Goal: Navigation & Orientation: Find specific page/section

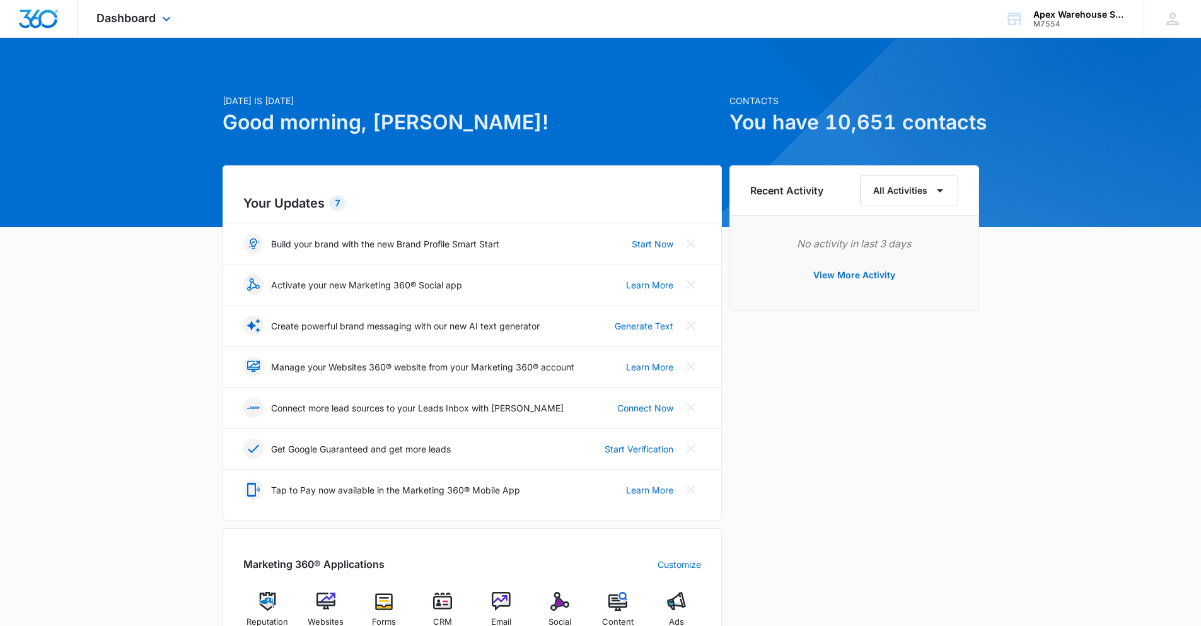
click at [124, 6] on div "Dashboard Apps Reputation Websites Forms CRM Email Social Content Ads Intellige…" at bounding box center [135, 18] width 115 height 37
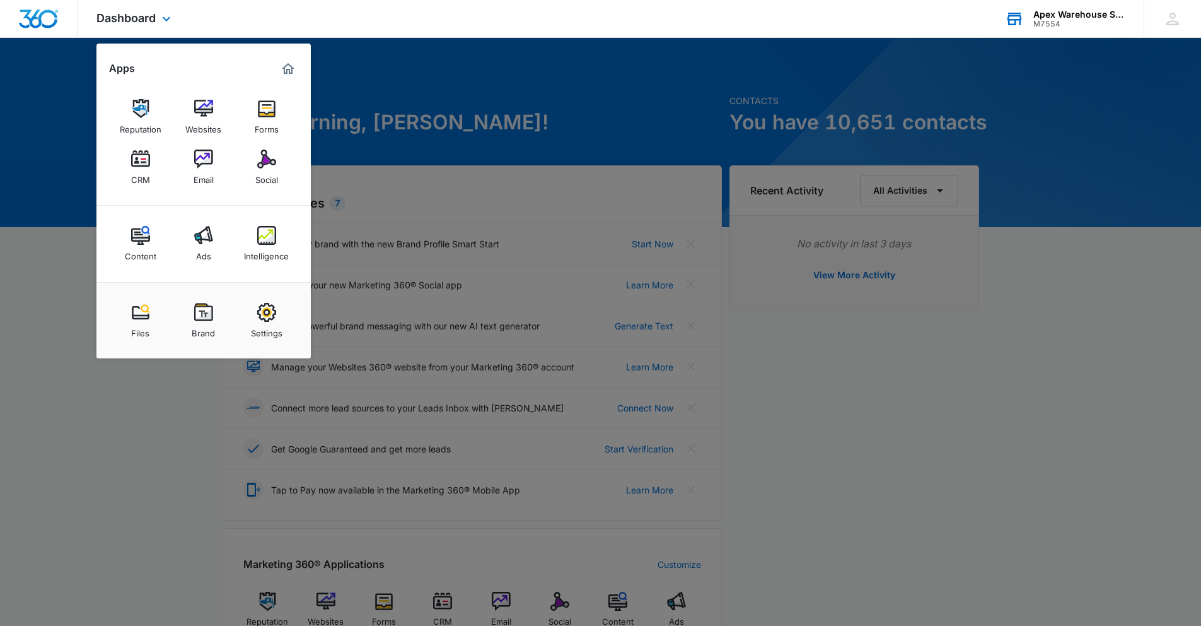
click at [1088, 15] on div "Apex Warehouse Systems" at bounding box center [1080, 14] width 92 height 10
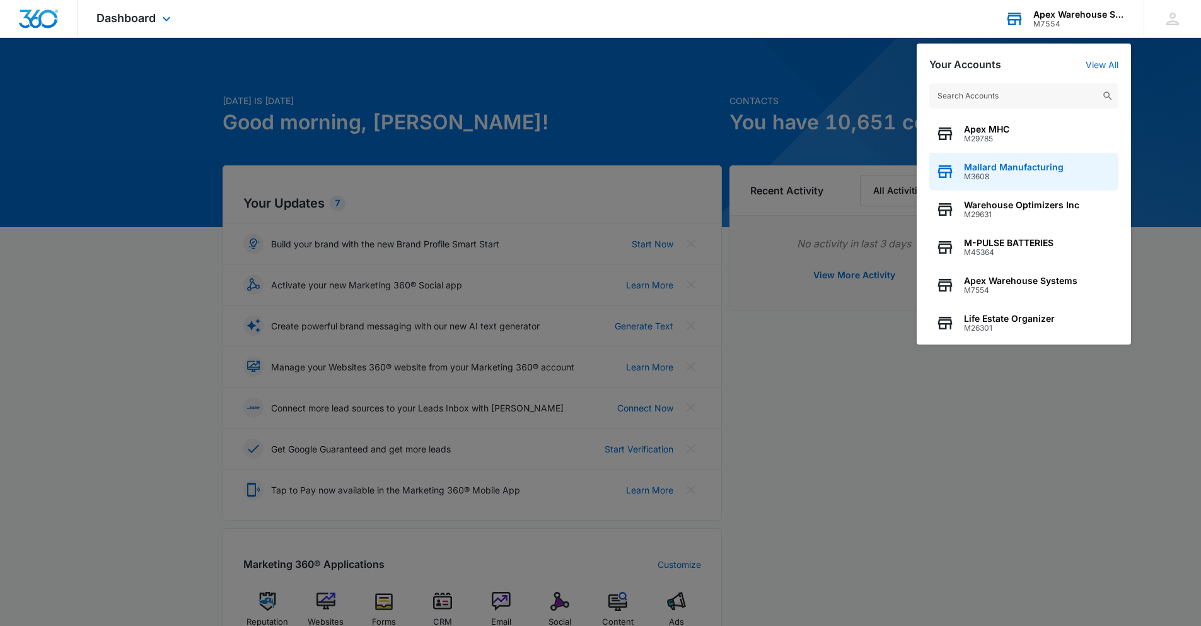
click at [1025, 177] on span "M3608" at bounding box center [1014, 176] width 100 height 9
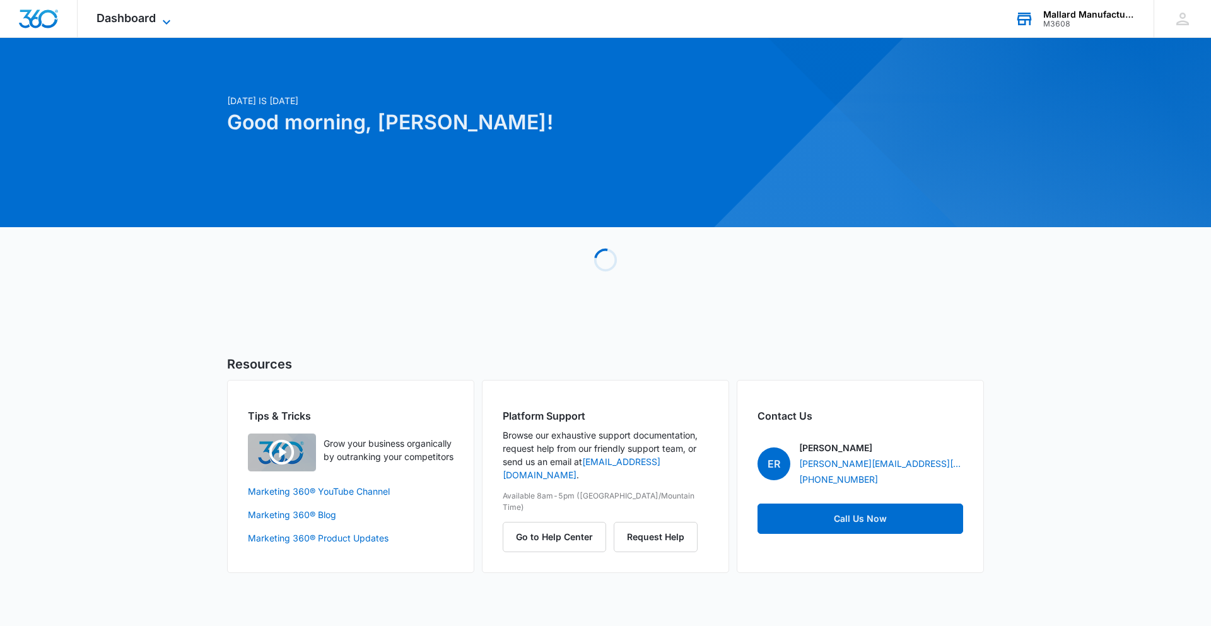
click at [166, 24] on icon at bounding box center [166, 22] width 15 height 15
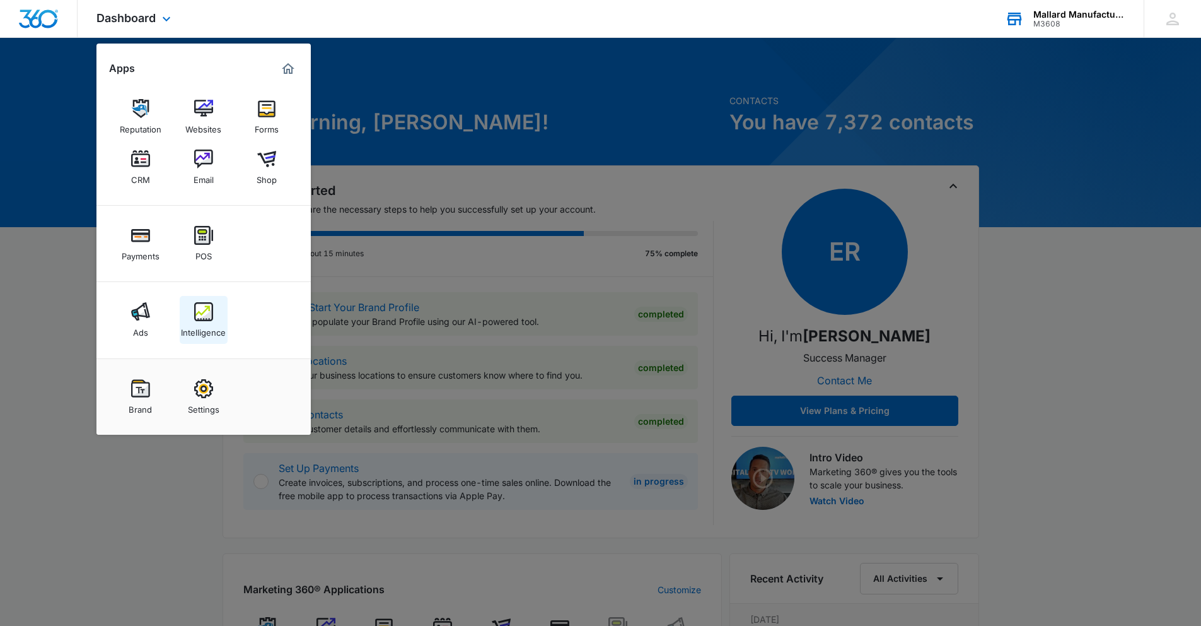
click at [192, 318] on link "Intelligence" at bounding box center [204, 320] width 48 height 48
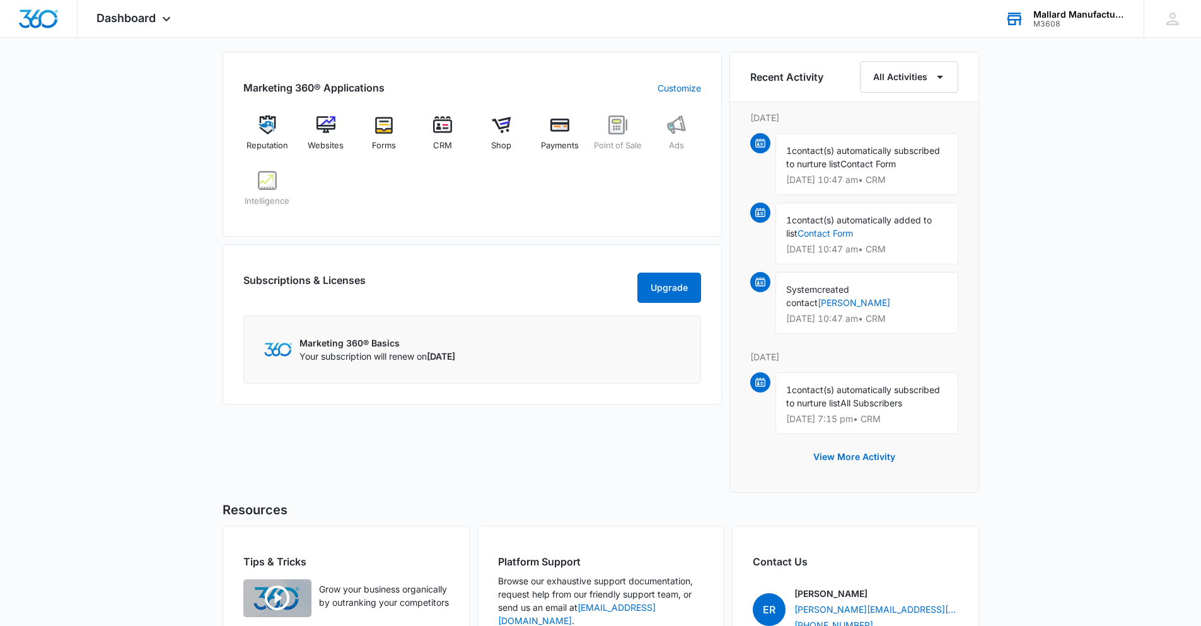
scroll to position [500, 0]
click at [877, 461] on button "View More Activity" at bounding box center [854, 458] width 107 height 30
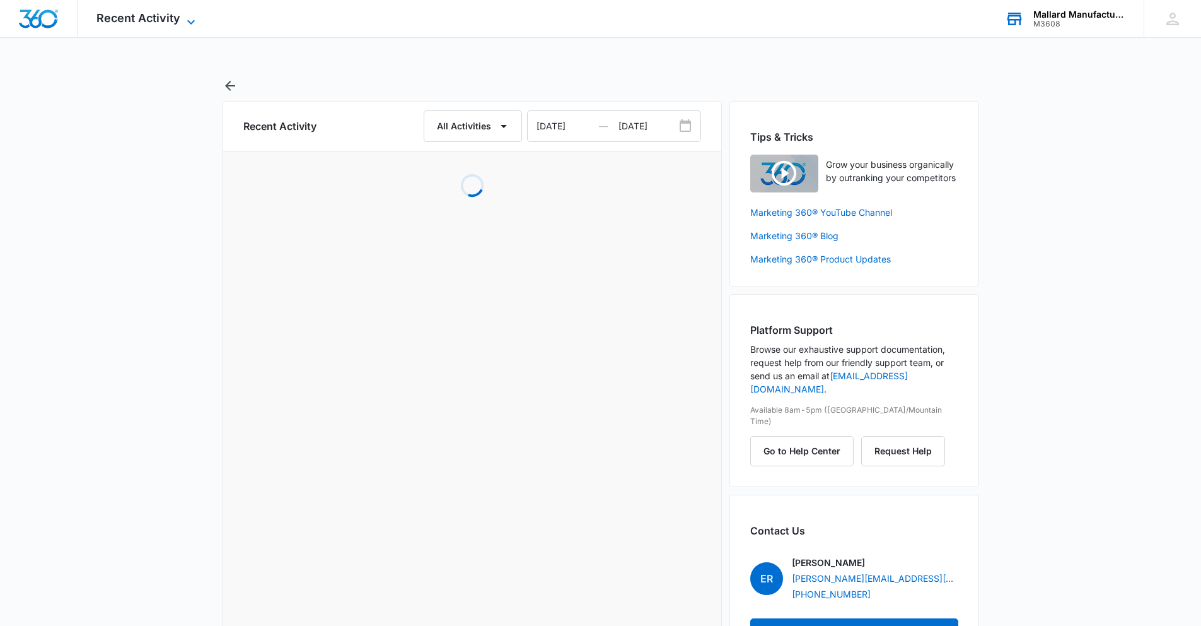
click at [170, 21] on span "Recent Activity" at bounding box center [138, 17] width 84 height 13
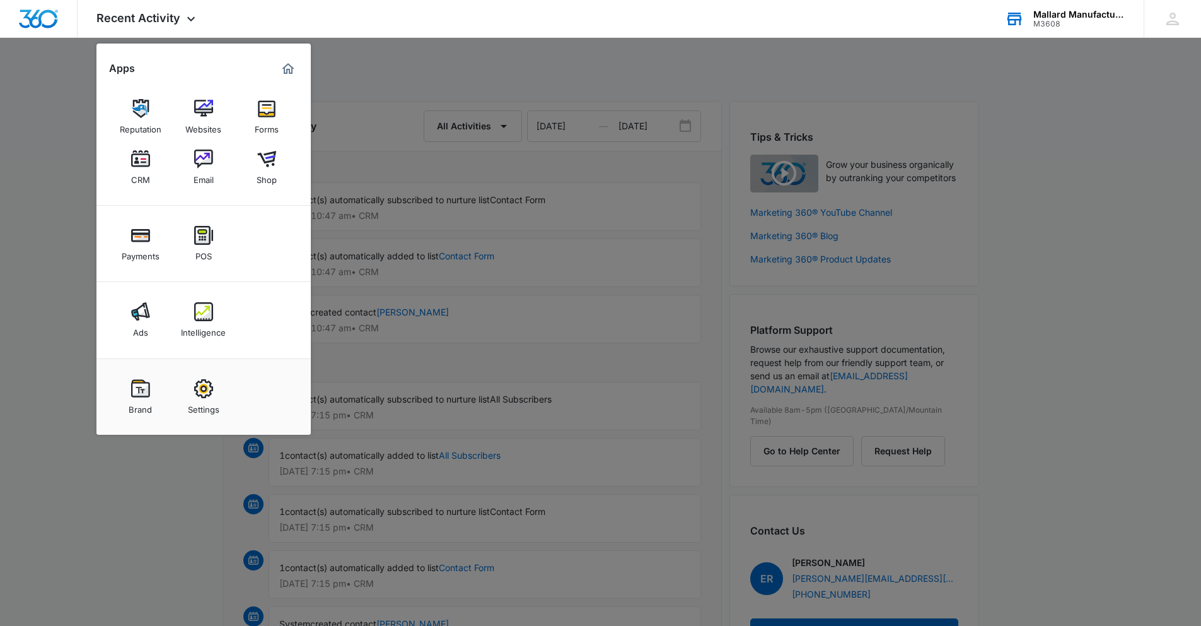
click at [533, 60] on div at bounding box center [600, 313] width 1201 height 626
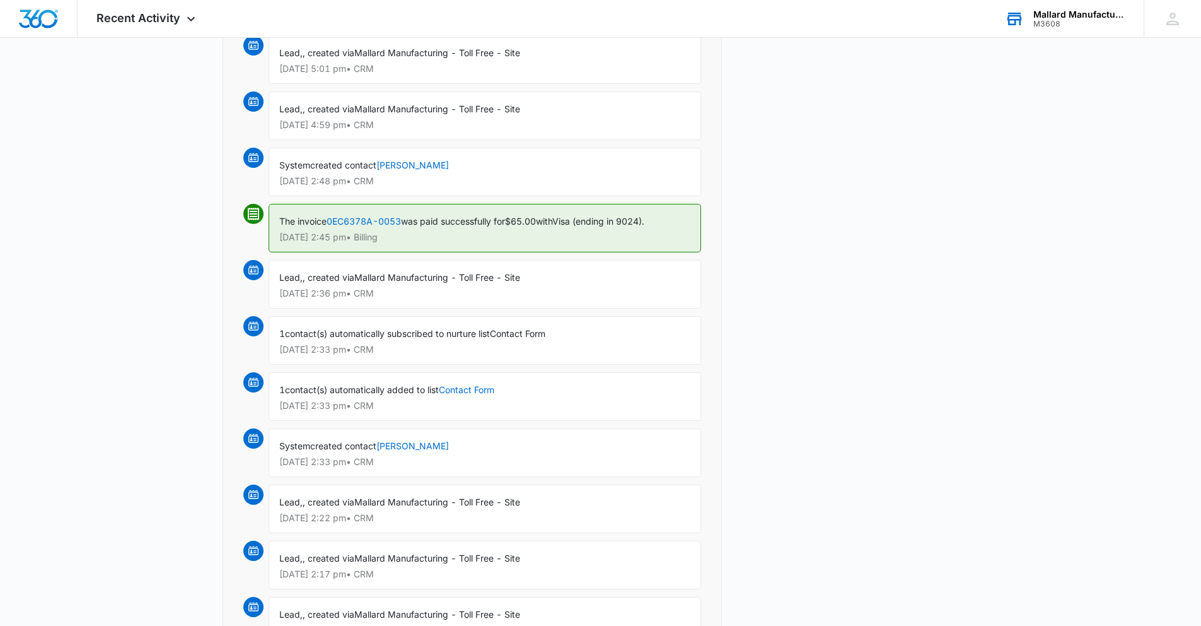
scroll to position [357, 0]
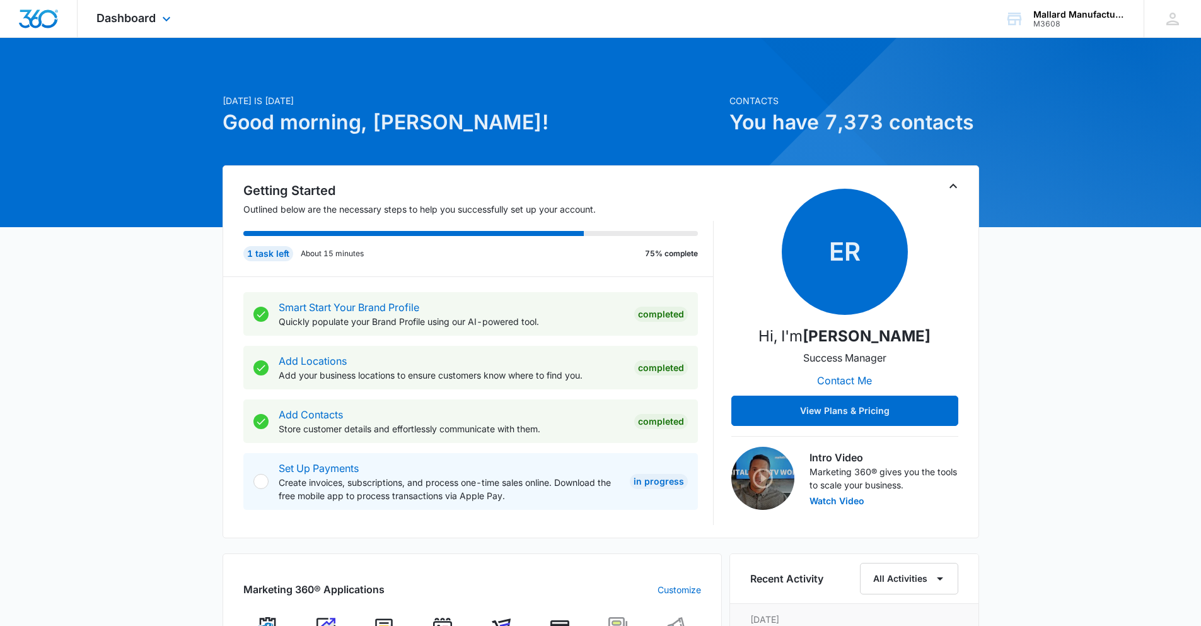
click at [127, 36] on div "Dashboard Apps Reputation Websites Forms CRM Email Shop Payments POS Ads Intell…" at bounding box center [135, 18] width 115 height 37
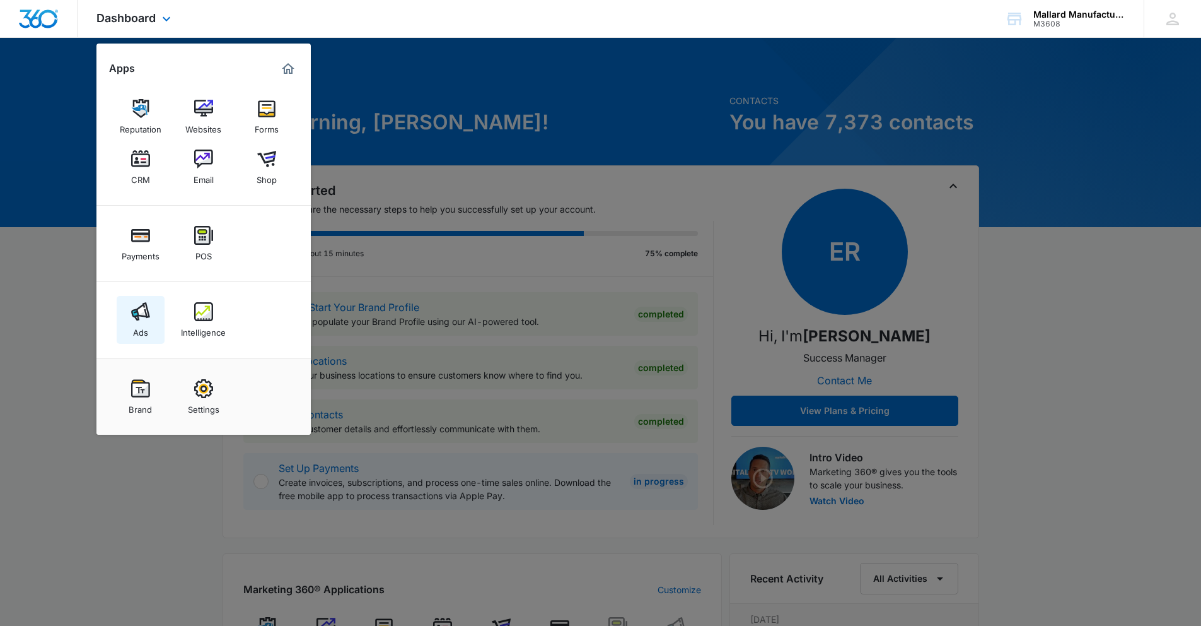
click at [136, 320] on img at bounding box center [140, 311] width 19 height 19
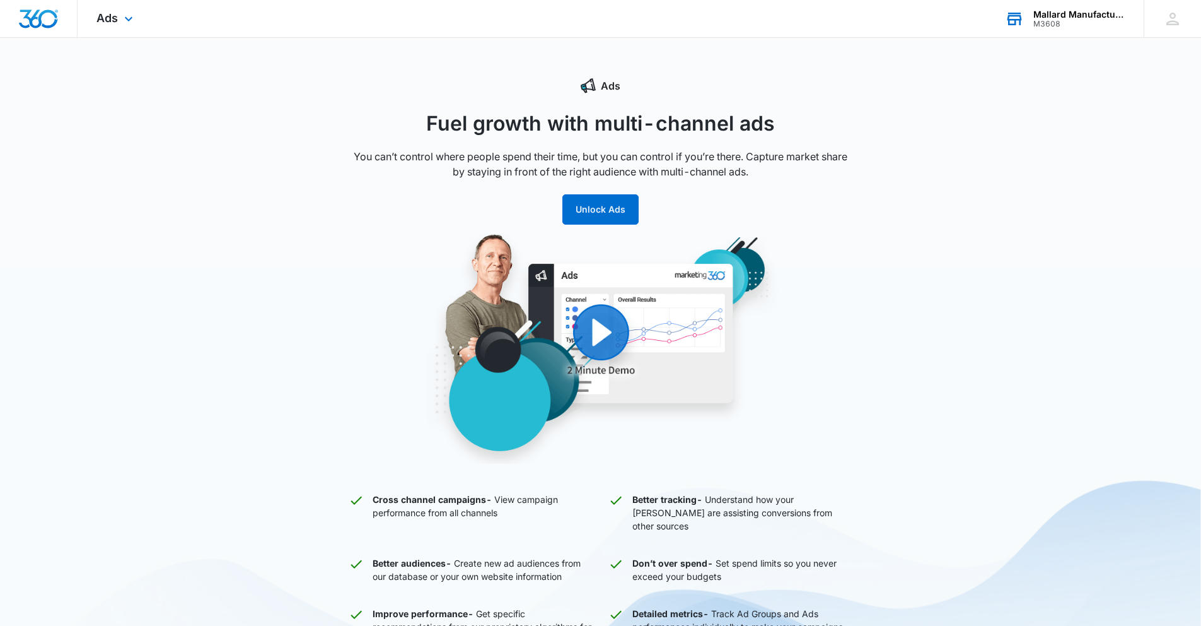
click at [1066, 16] on div "Mallard Manufacturing" at bounding box center [1080, 14] width 92 height 10
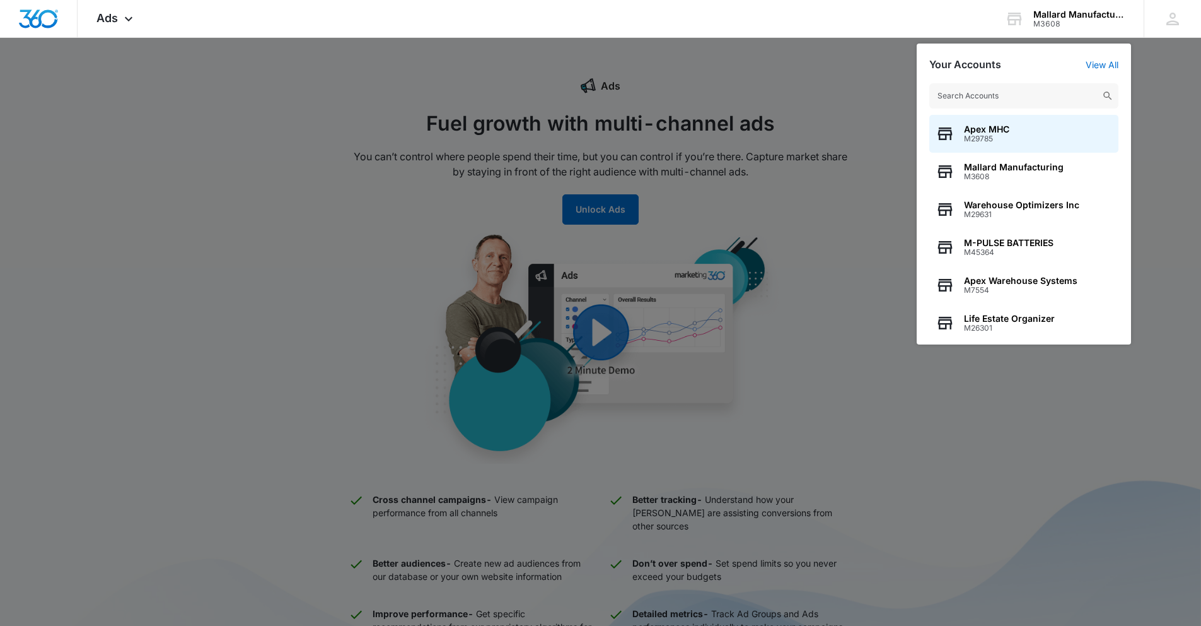
click at [741, 184] on div at bounding box center [600, 313] width 1201 height 626
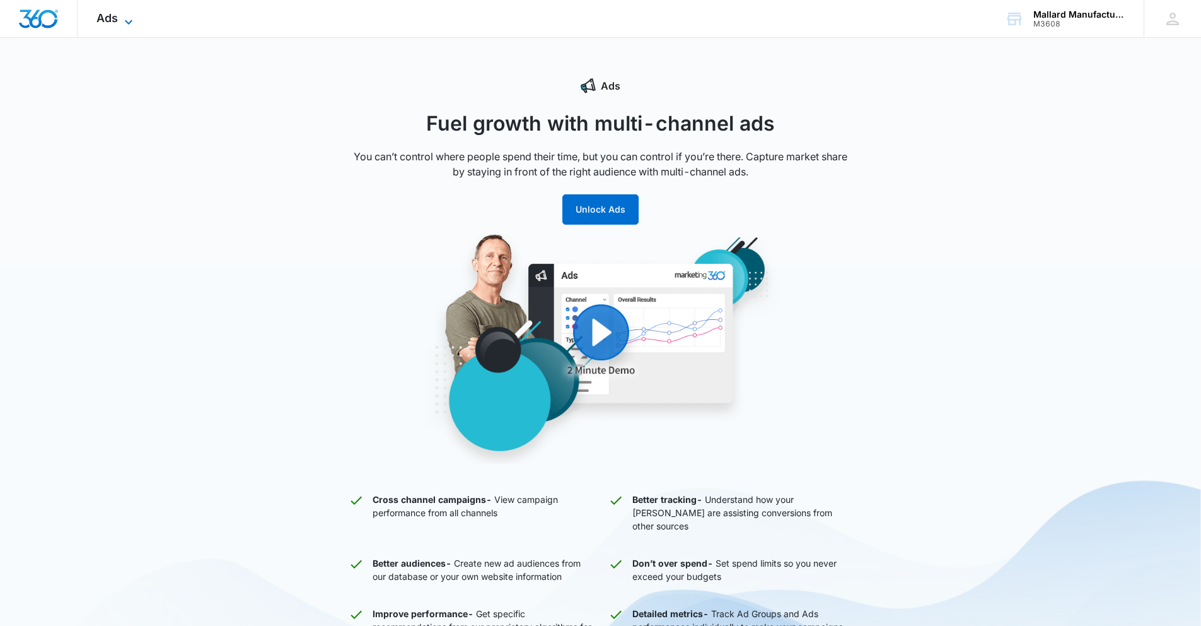
click at [103, 18] on span "Ads" at bounding box center [106, 17] width 21 height 13
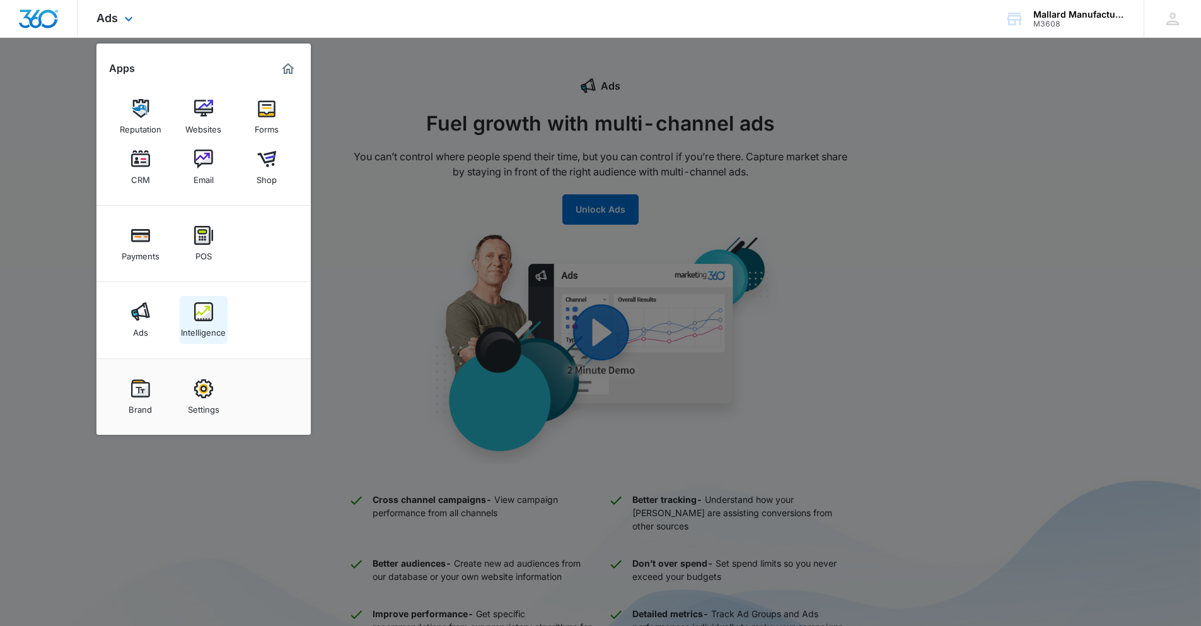
click at [191, 310] on link "Intelligence" at bounding box center [204, 320] width 48 height 48
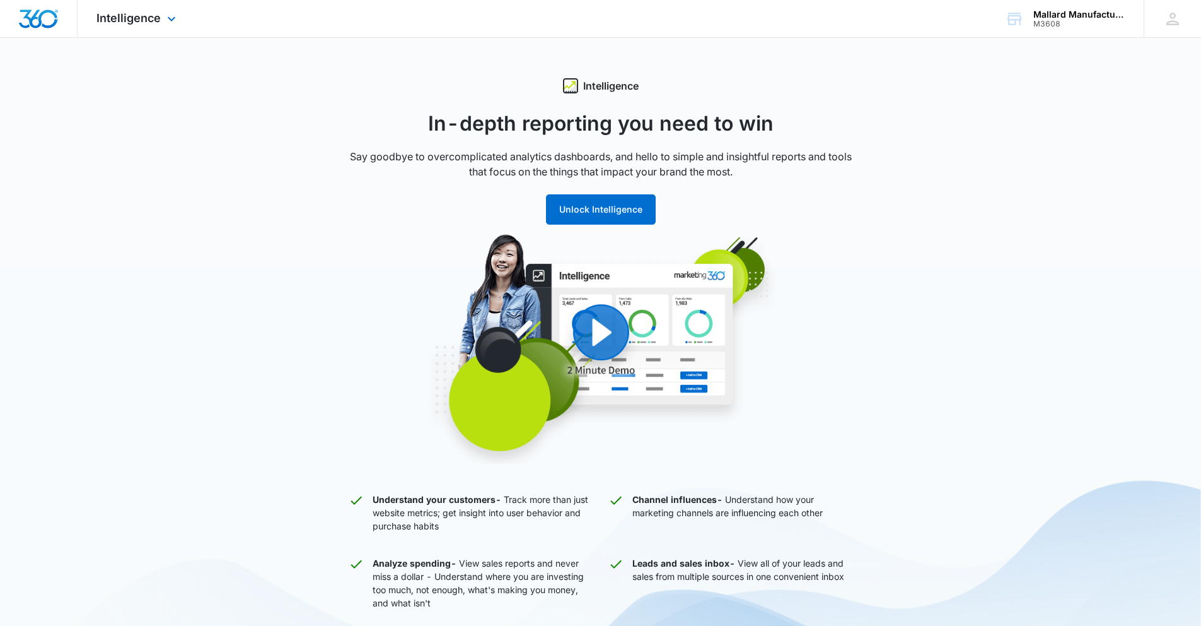
click at [34, 16] on img "Dashboard" at bounding box center [38, 18] width 40 height 19
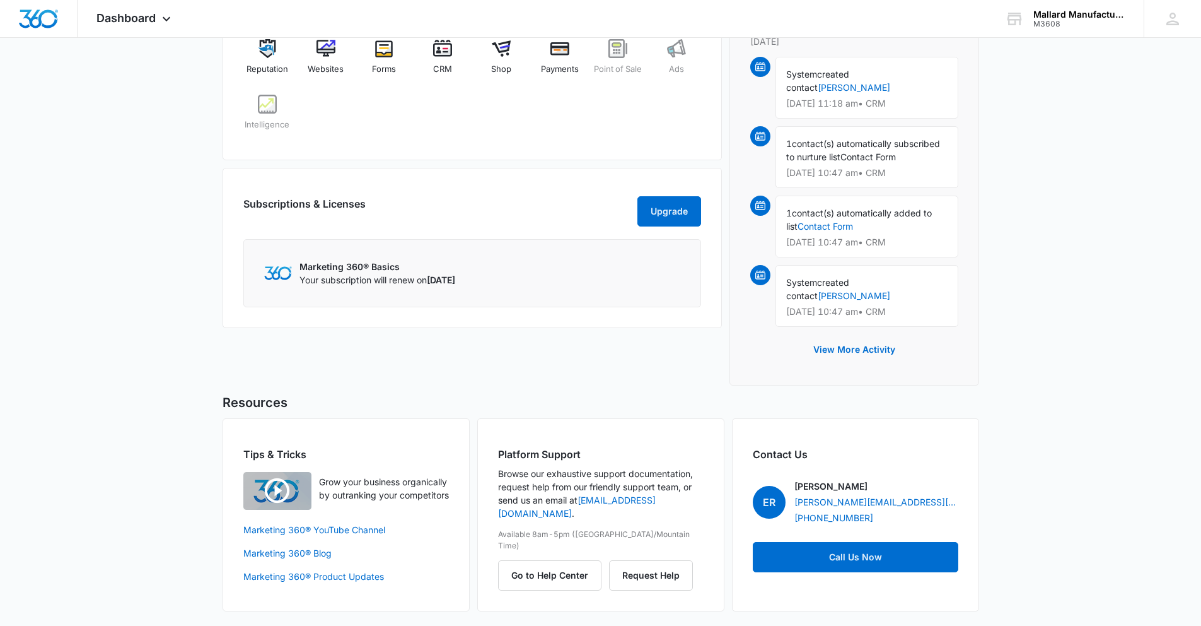
scroll to position [578, 0]
